Goal: Task Accomplishment & Management: Manage account settings

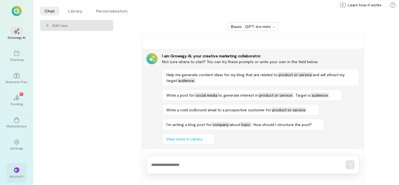
click at [14, 172] on div "**" at bounding box center [17, 171] width 6 height 6
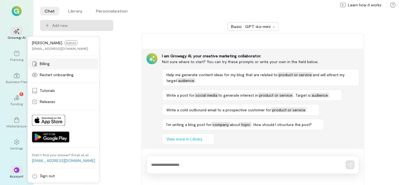
click at [54, 64] on div "Billing" at bounding box center [63, 64] width 63 height 6
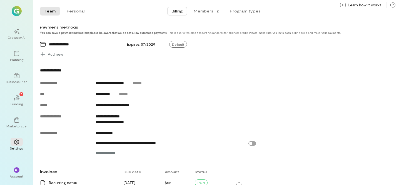
scroll to position [194, 0]
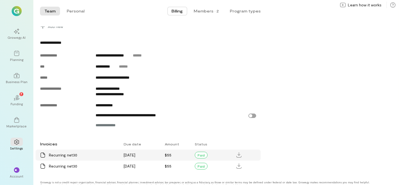
click at [87, 158] on div "Recurring net30" at bounding box center [83, 156] width 68 height 6
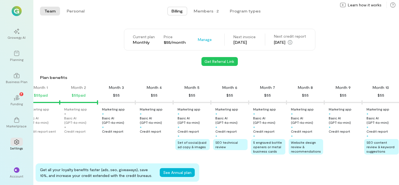
scroll to position [111, 0]
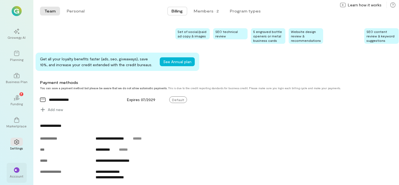
click at [18, 170] on span "**" at bounding box center [17, 170] width 4 height 3
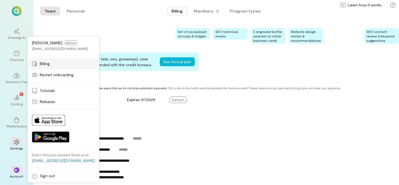
click at [49, 65] on span "Billing" at bounding box center [45, 64] width 10 height 6
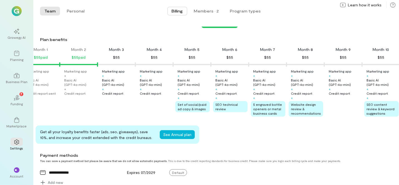
scroll to position [0, 0]
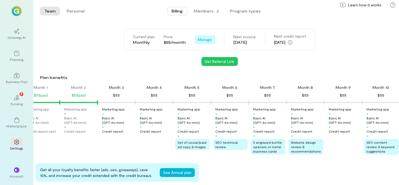
click at [206, 42] on button "Manage" at bounding box center [205, 39] width 21 height 9
click at [277, 62] on div "Get Referral Link" at bounding box center [219, 61] width 359 height 9
click at [210, 39] on button "Manage" at bounding box center [205, 39] width 21 height 9
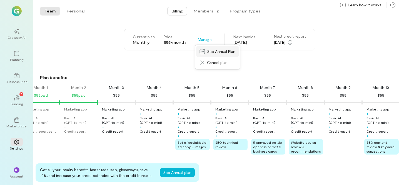
click at [211, 51] on span "See Annual Plan" at bounding box center [221, 52] width 28 height 6
